Goal: Task Accomplishment & Management: Manage account settings

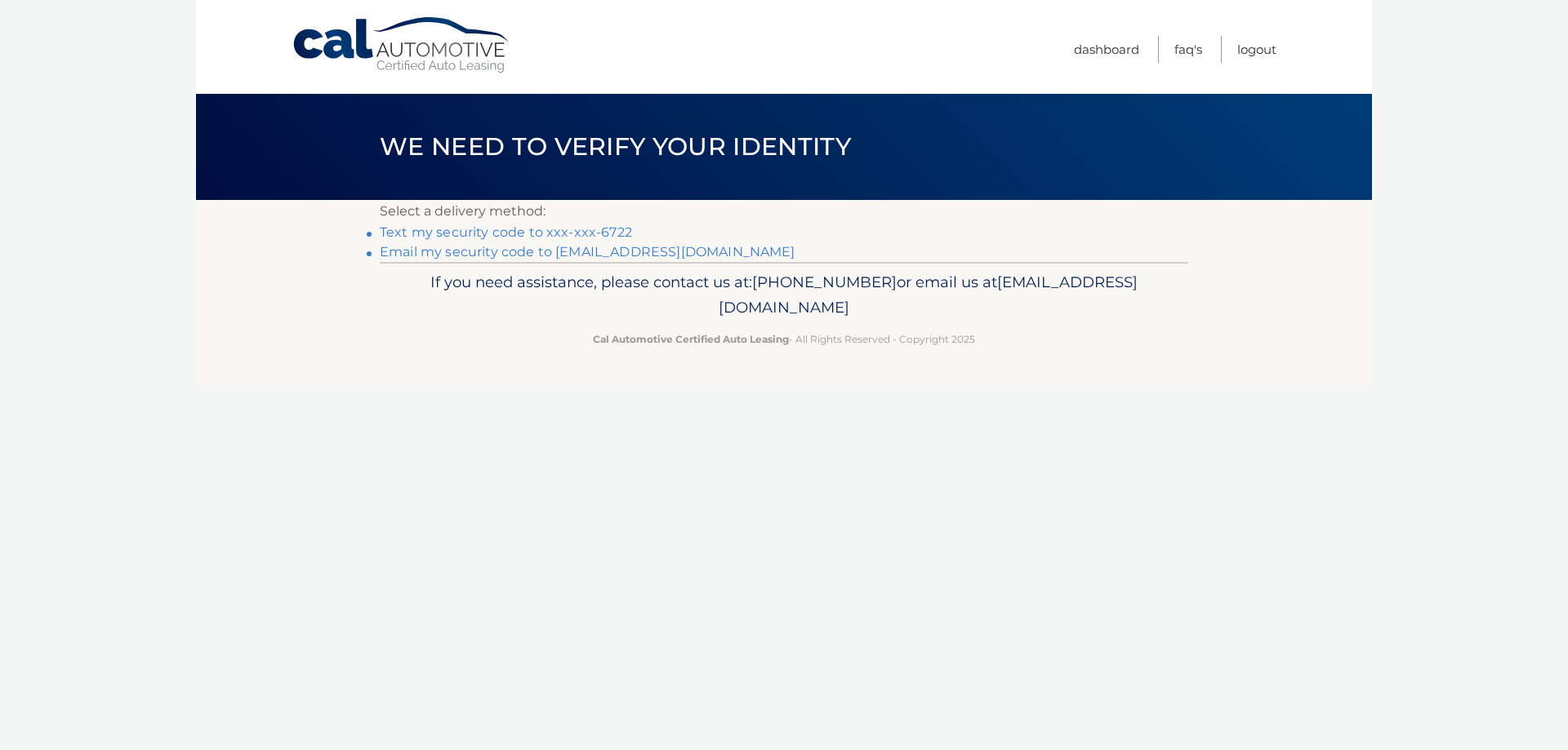
click at [518, 235] on link "Text my security code to xxx-xxx-6722" at bounding box center [506, 232] width 253 height 16
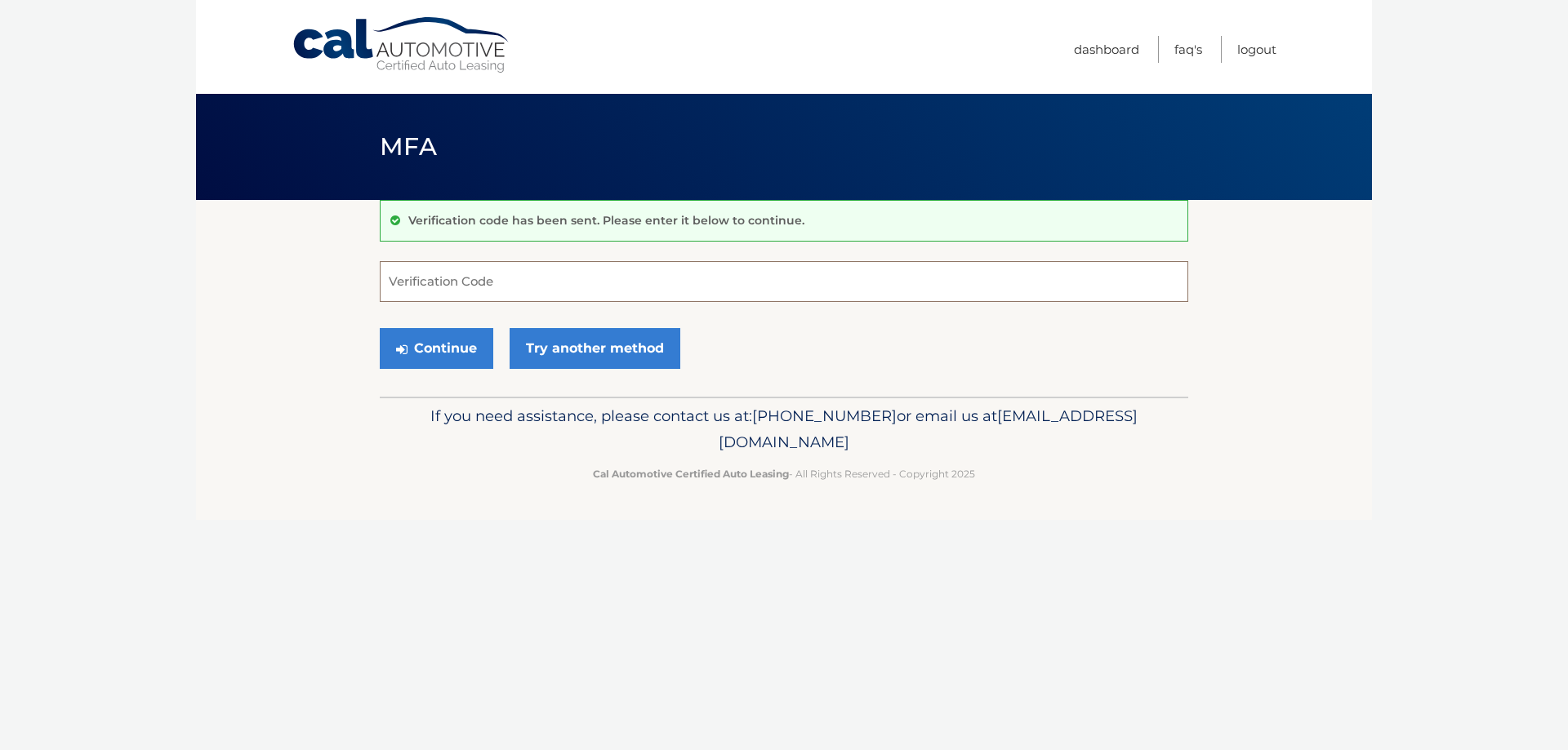
click at [578, 278] on input "Verification Code" at bounding box center [784, 282] width 809 height 41
type input "200174"
click at [458, 346] on button "Continue" at bounding box center [436, 348] width 113 height 41
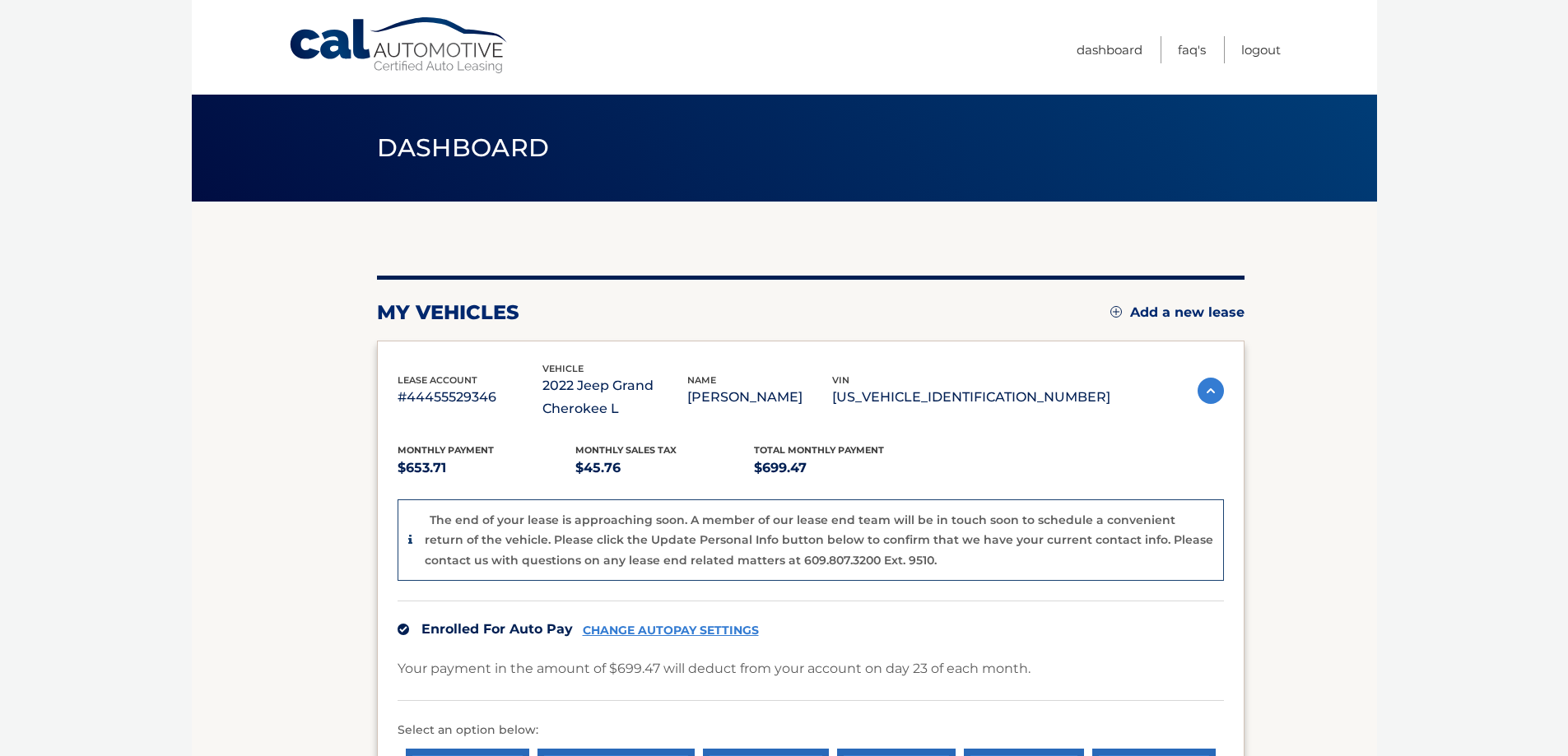
click at [988, 394] on p "1C4RJJBG6N8618663" at bounding box center [971, 398] width 279 height 23
copy p "1C4RJJBG6N8618663"
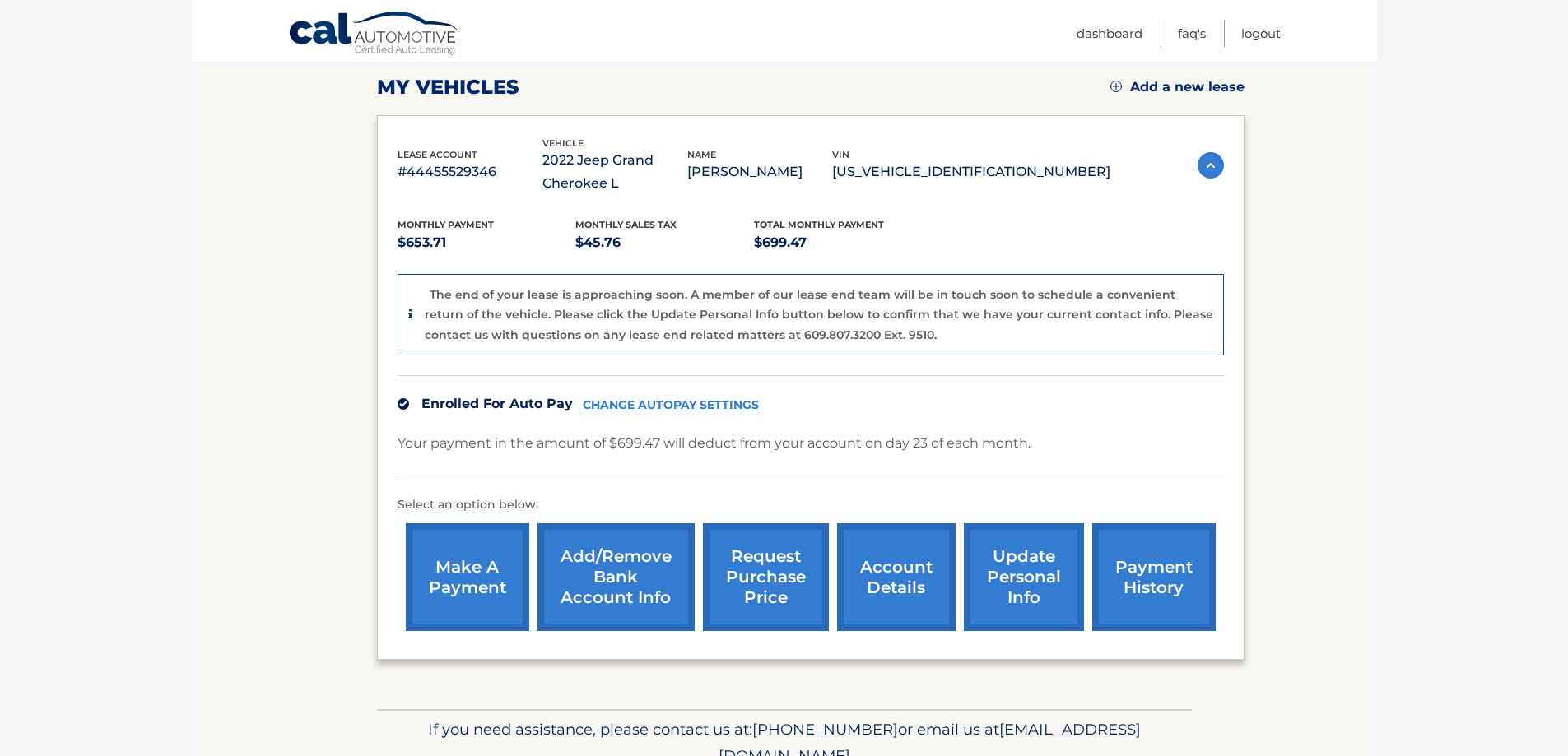
scroll to position [303, 0]
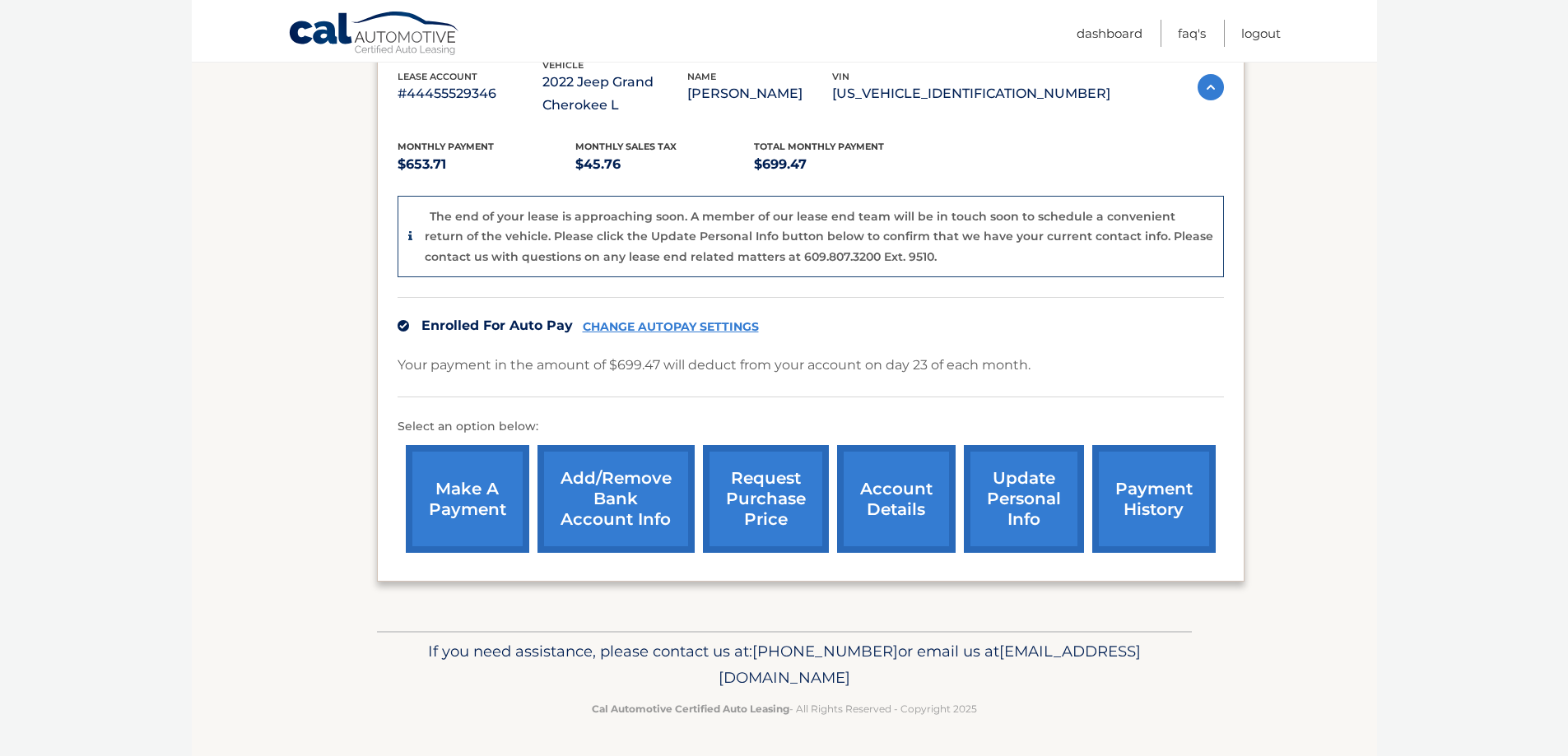
click at [755, 500] on link "request purchase price" at bounding box center [766, 500] width 126 height 108
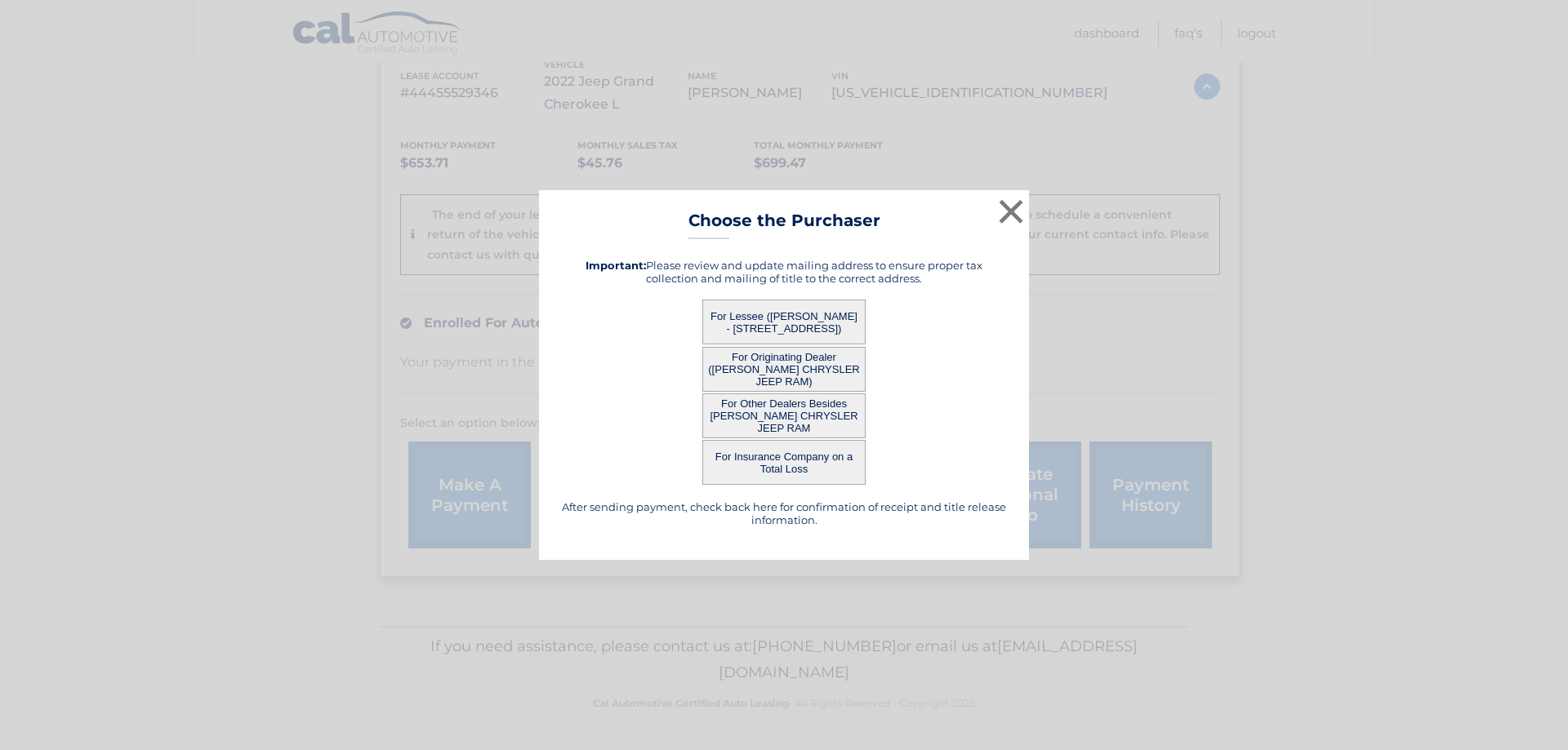
click at [778, 325] on button "For Lessee (ANDRES HERNANDEZ - 10390 SW 97th St, , Miami, FL 33176)" at bounding box center [784, 322] width 163 height 45
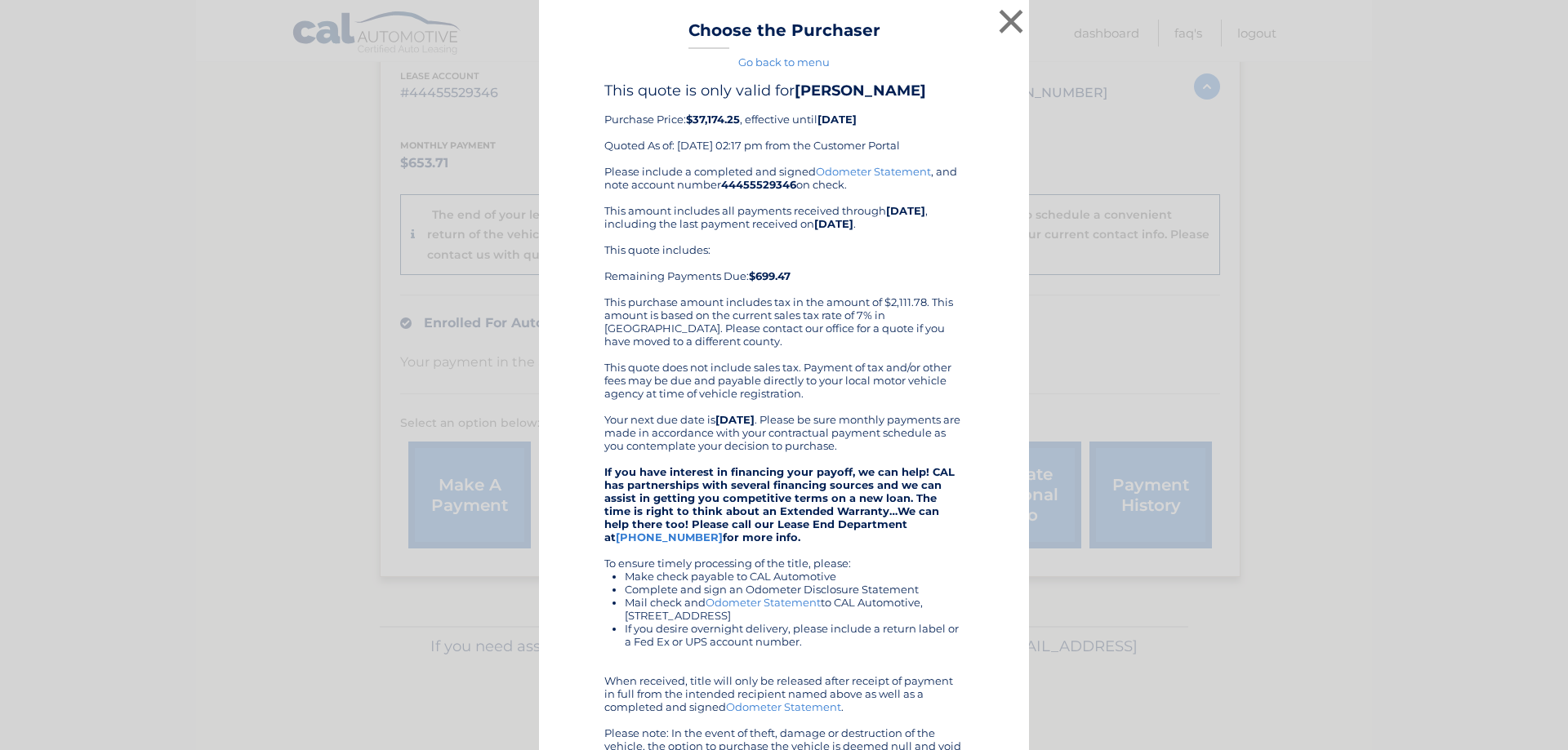
click at [804, 312] on div "This quote includes: Remaining Payments Due: $699.47 This purchase amount inclu…" at bounding box center [784, 295] width 360 height 104
click at [1014, 18] on button "×" at bounding box center [1011, 21] width 32 height 32
